Goal: Use online tool/utility: Utilize a website feature to perform a specific function

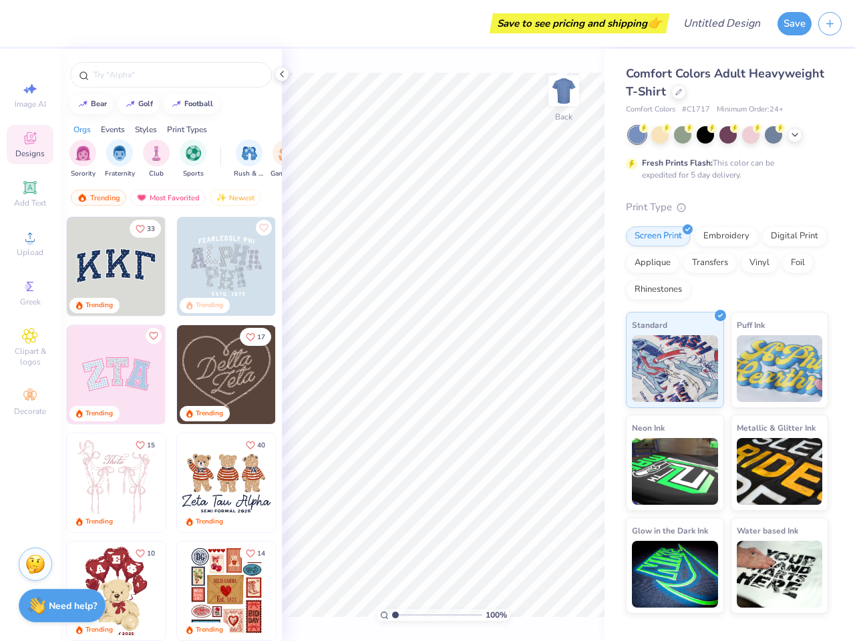
click at [794, 23] on button "Save" at bounding box center [795, 23] width 34 height 23
click at [830, 23] on line "button" at bounding box center [830, 23] width 7 height 0
click at [30, 95] on icon at bounding box center [30, 89] width 16 height 16
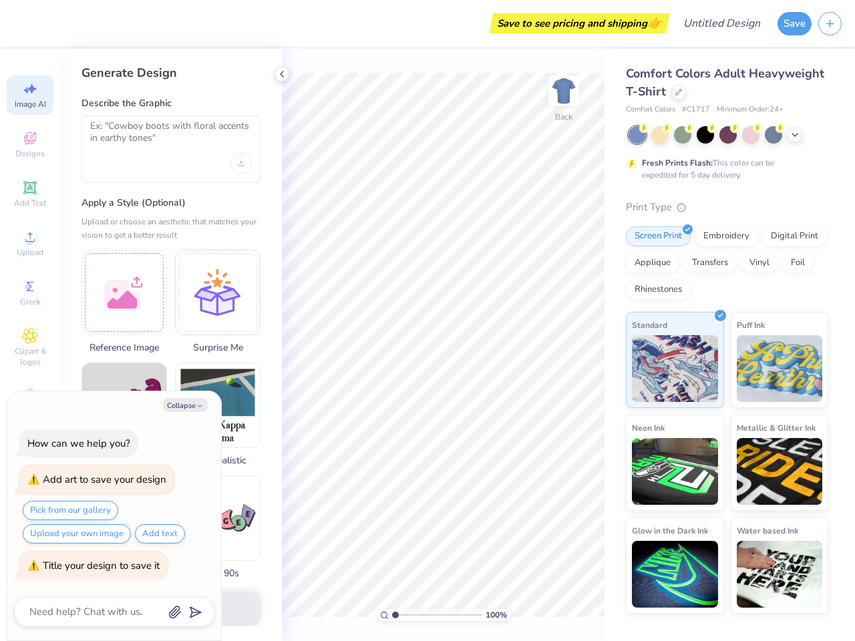
click at [30, 144] on icon at bounding box center [30, 138] width 16 height 16
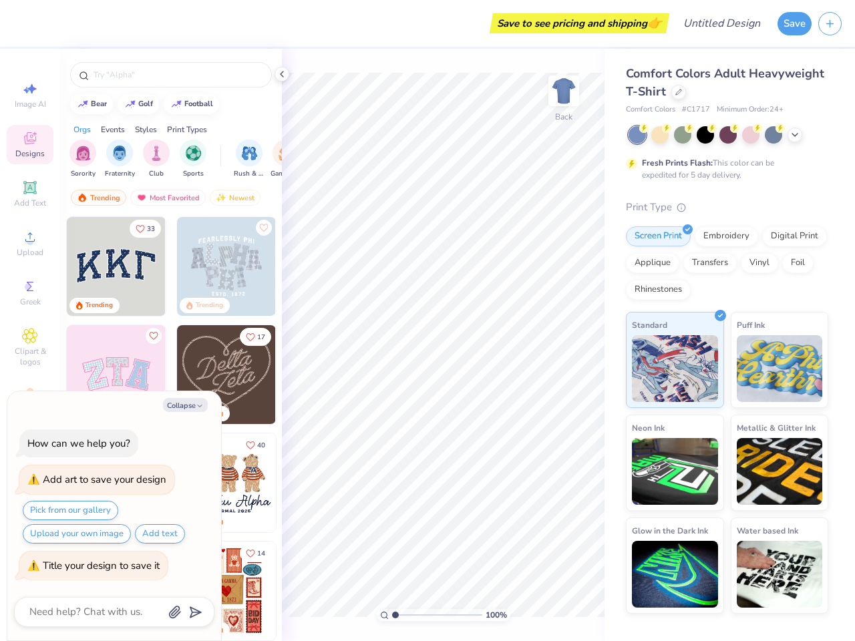
click at [30, 194] on icon at bounding box center [30, 188] width 16 height 16
click at [30, 243] on circle at bounding box center [29, 241] width 7 height 7
click at [30, 293] on icon at bounding box center [30, 287] width 16 height 16
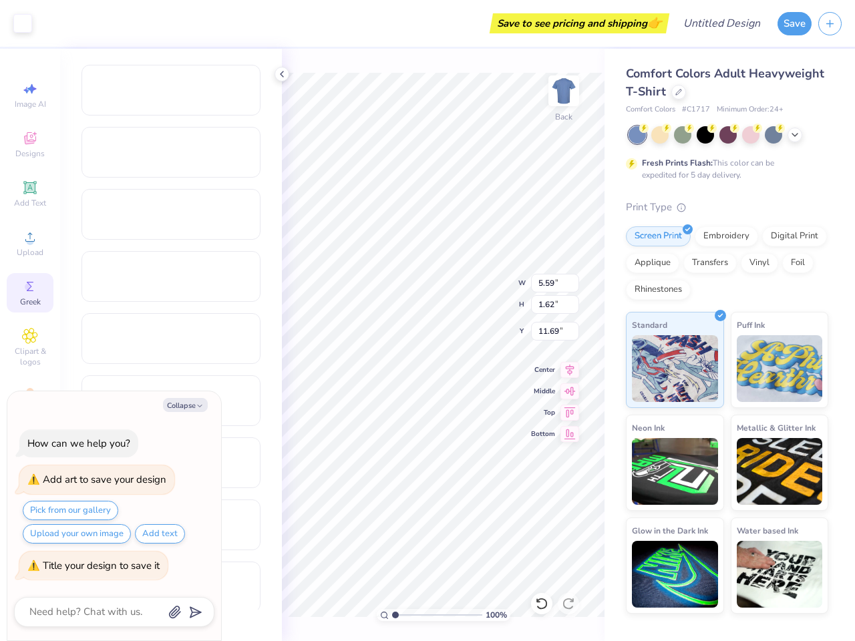
type textarea "x"
